Goal: Task Accomplishment & Management: Complete application form

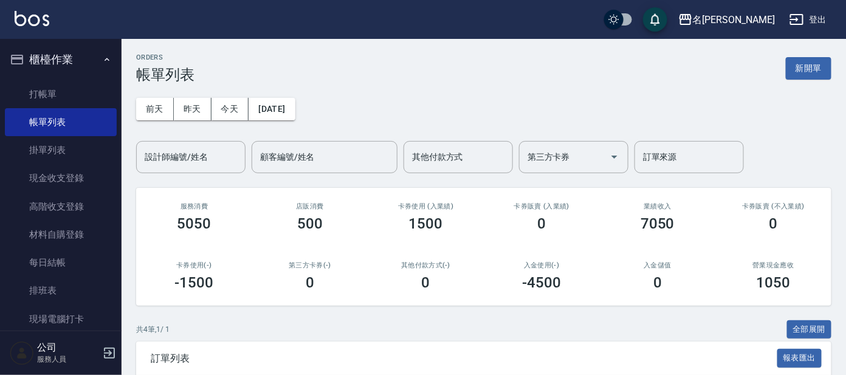
click at [40, 76] on li "櫃檯作業 打帳單 帳單列表 掛單列表 現金收支登錄 高階收支登錄 材料自購登錄 每日結帳 排班表 現場電腦打卡" at bounding box center [61, 191] width 112 height 294
click at [34, 109] on link "帳單列表" at bounding box center [61, 122] width 112 height 28
click at [38, 97] on link "打帳單" at bounding box center [61, 94] width 112 height 28
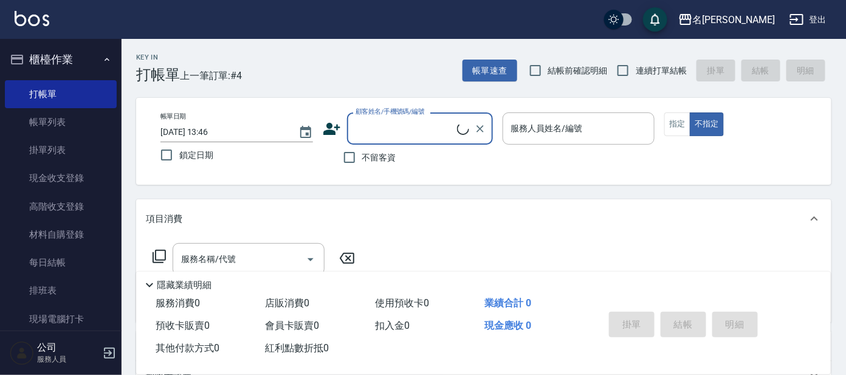
click at [387, 119] on input "顧客姓名/手機號碼/編號" at bounding box center [405, 128] width 105 height 21
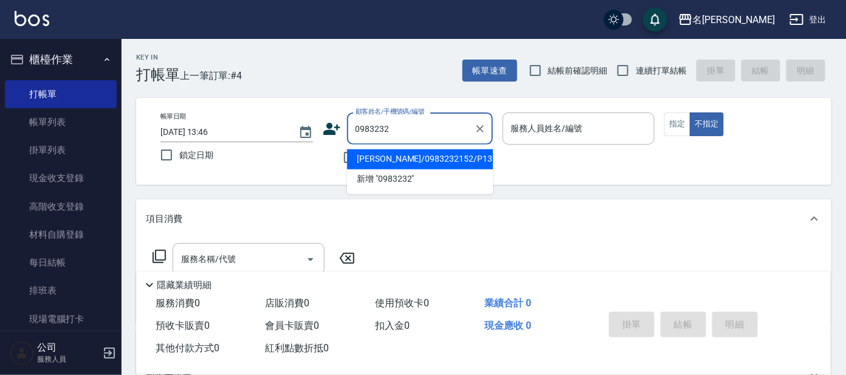
click at [450, 161] on li "[PERSON_NAME]/0983232152/P1315" at bounding box center [420, 160] width 146 height 20
type input "[PERSON_NAME]/0983232152/P1315"
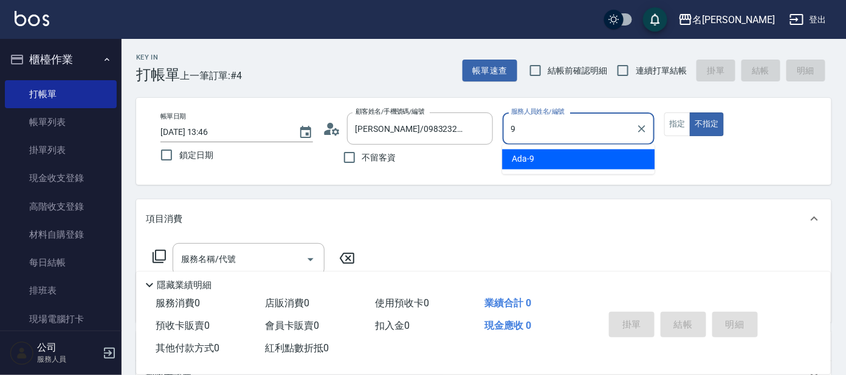
type input "Ada-9"
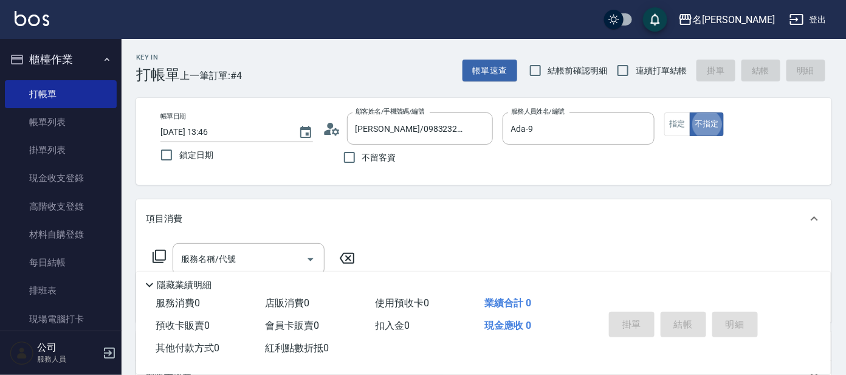
type button "false"
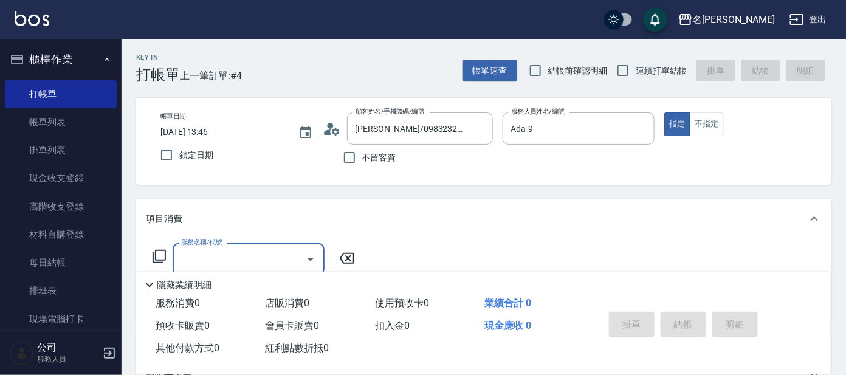
type input "5"
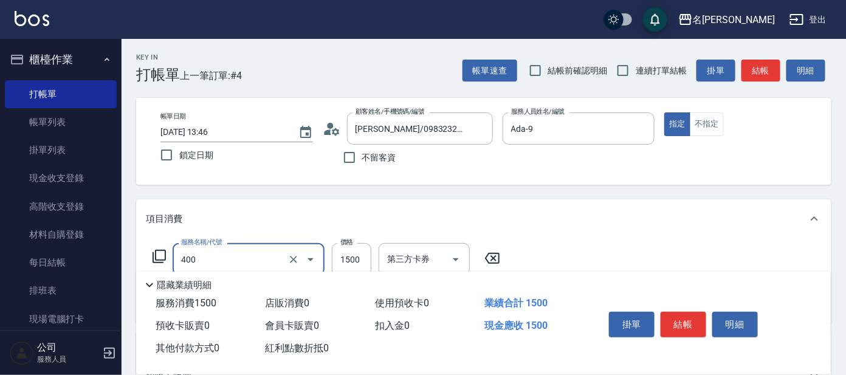
type input "染髮(400)"
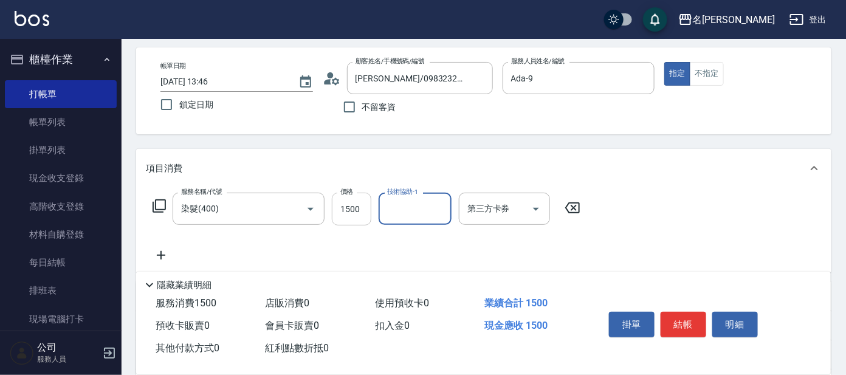
scroll to position [75, 0]
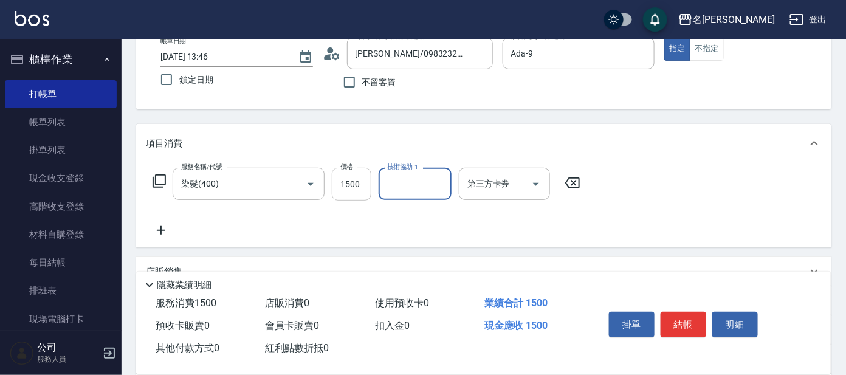
click at [345, 181] on input "1500" at bounding box center [352, 184] width 40 height 33
click at [351, 187] on input "1500" at bounding box center [352, 184] width 40 height 33
type input "1600"
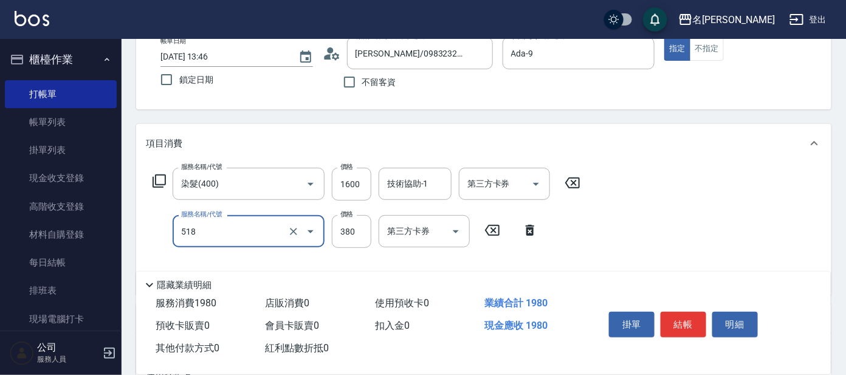
type input "舒壓+洗髮+養髮(518)"
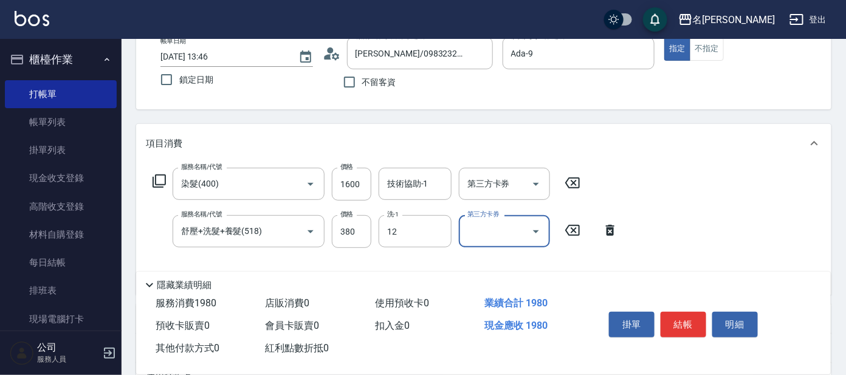
type input "云潔-12"
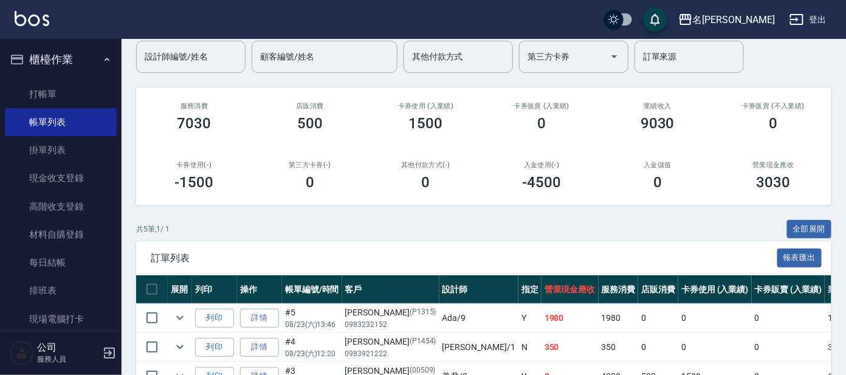
scroll to position [233, 0]
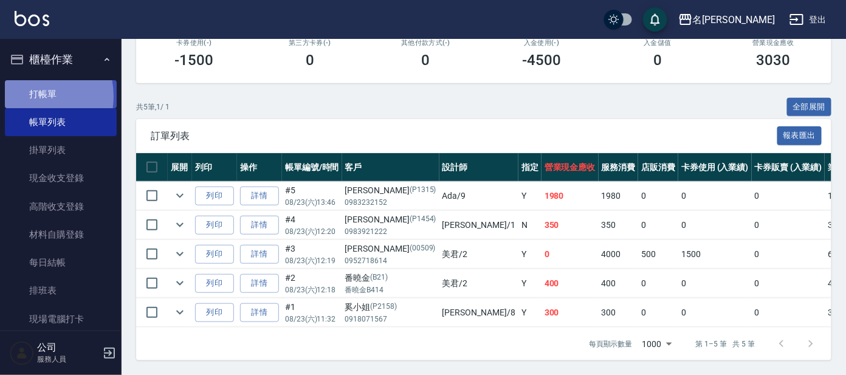
click at [24, 96] on link "打帳單" at bounding box center [61, 94] width 112 height 28
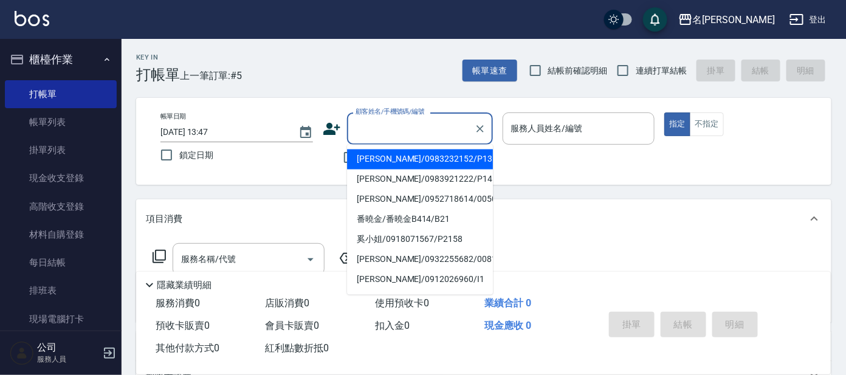
click at [422, 129] on input "顧客姓名/手機號碼/編號" at bounding box center [411, 128] width 117 height 21
type input "S"
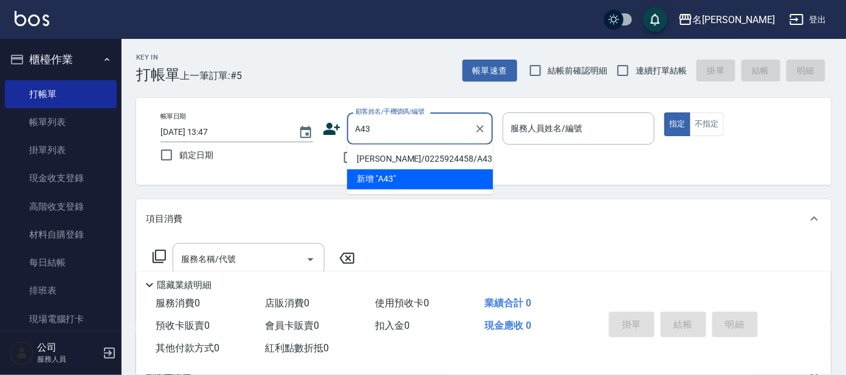
type input "[PERSON_NAME]/0225924458/A43"
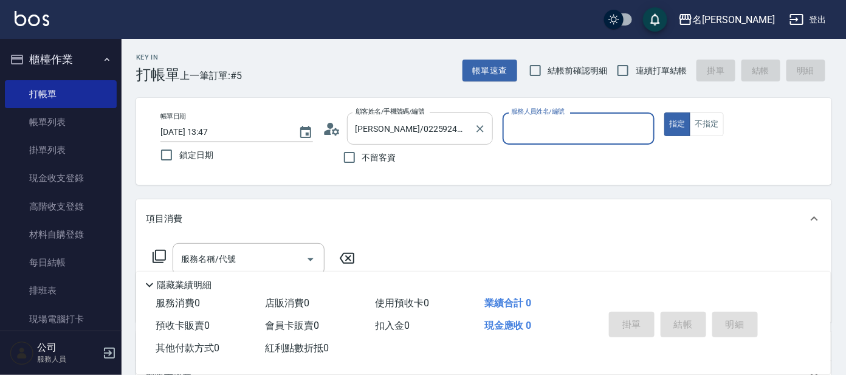
type input "宥里-1"
click at [665, 112] on button "指定" at bounding box center [678, 124] width 26 height 24
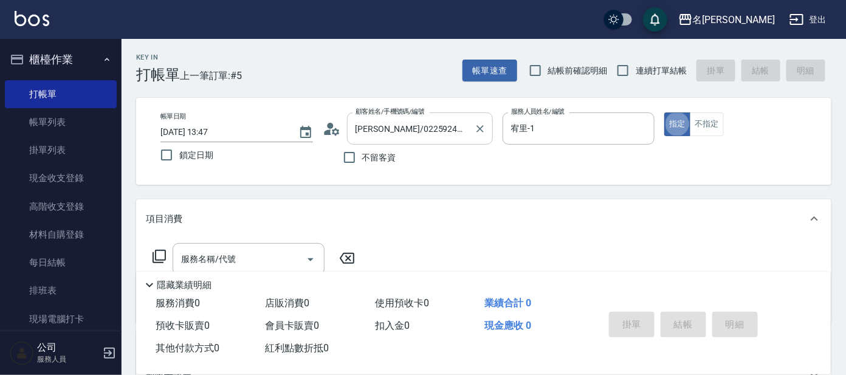
type button "true"
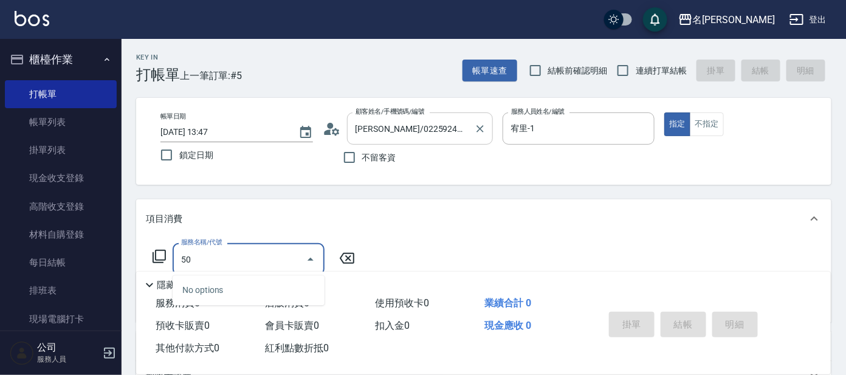
type input "500"
